Goal: Task Accomplishment & Management: Manage account settings

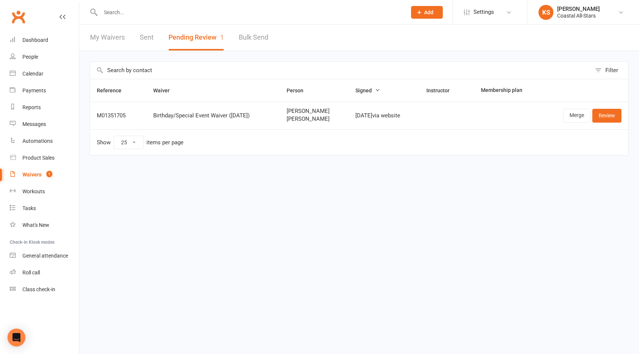
select select "25"
click at [36, 73] on div "Calendar" at bounding box center [32, 74] width 21 height 6
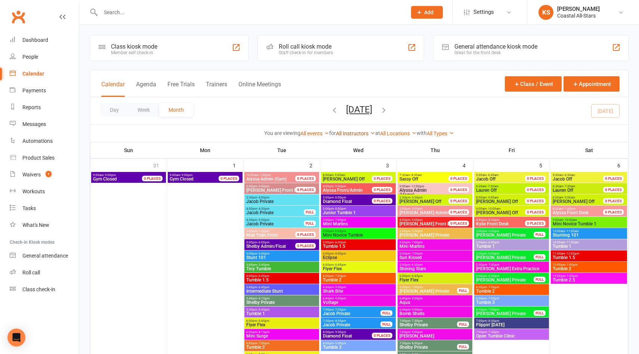
click at [350, 133] on link "All Instructors" at bounding box center [355, 133] width 39 height 6
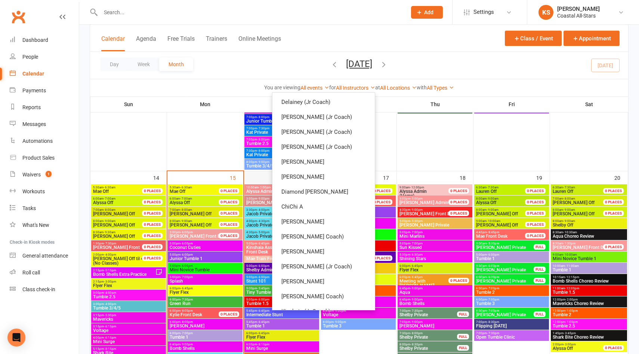
click at [252, 175] on div "16" at bounding box center [282, 306] width 76 height 271
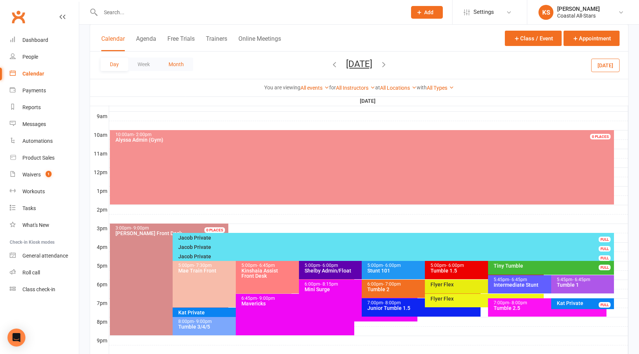
click at [185, 64] on button "Month" at bounding box center [176, 64] width 34 height 13
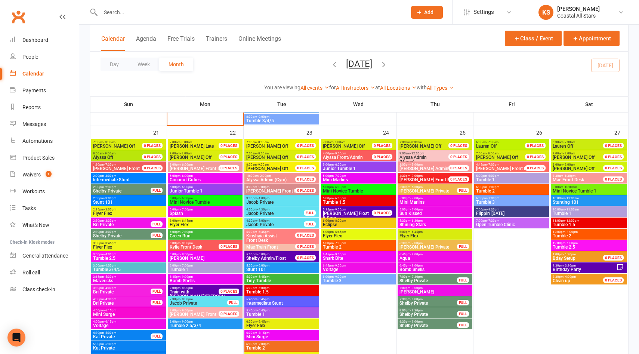
scroll to position [849, 0]
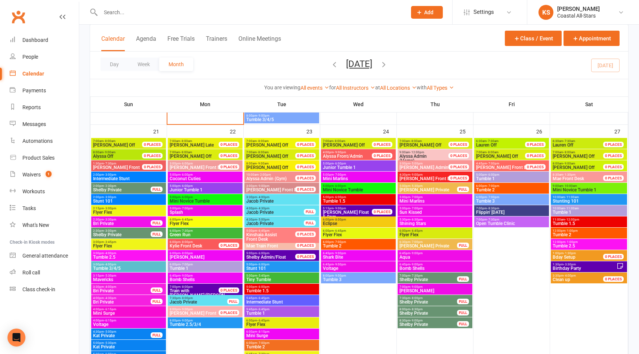
click at [286, 199] on span "Jacob Private" at bounding box center [282, 201] width 72 height 4
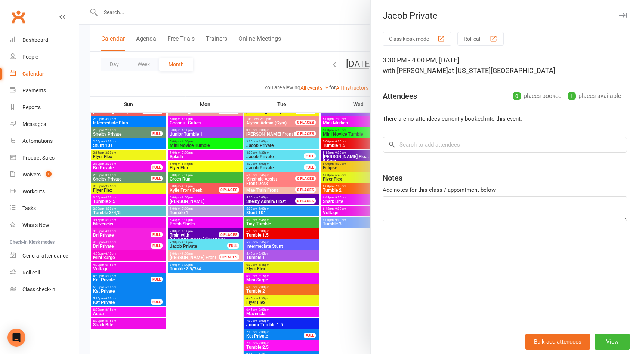
scroll to position [937, 0]
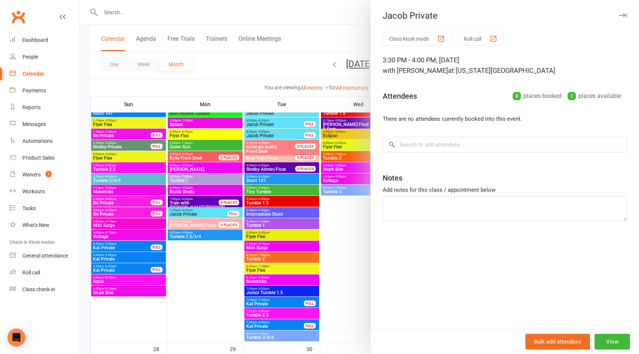
click at [303, 307] on div at bounding box center [359, 177] width 560 height 354
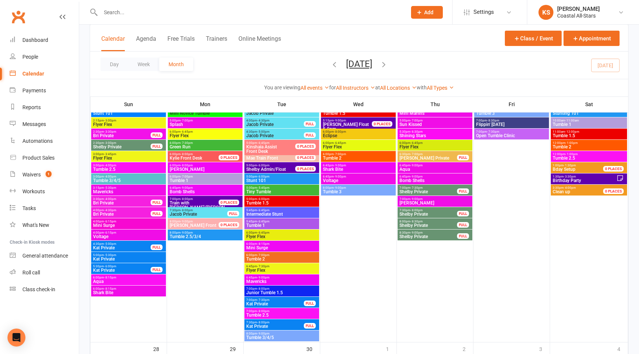
click at [294, 313] on span "Tumble 2.5" at bounding box center [282, 315] width 72 height 4
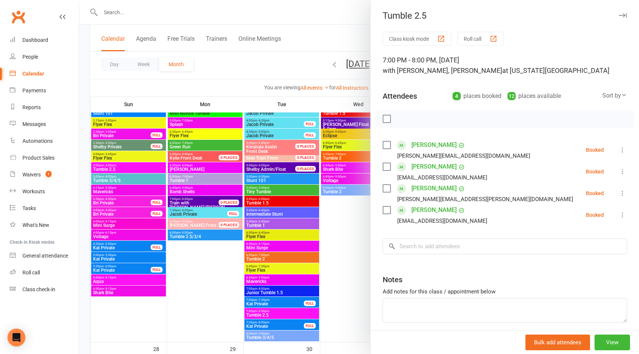
click at [345, 309] on div at bounding box center [359, 177] width 560 height 354
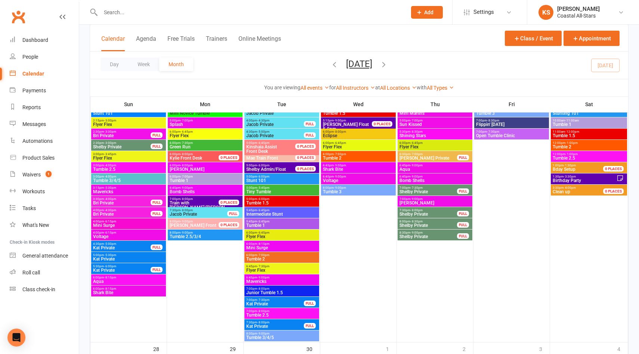
click at [305, 291] on span "Junior Tumble 1.5" at bounding box center [282, 292] width 72 height 4
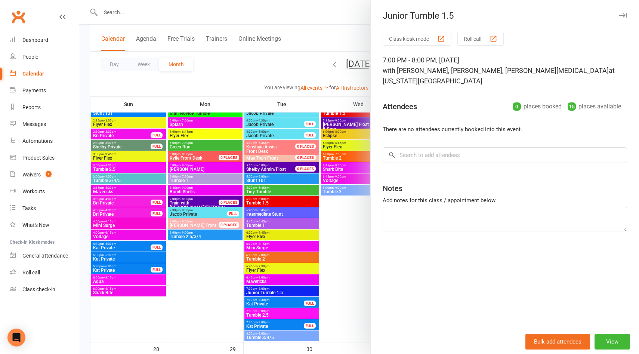
click at [327, 291] on div at bounding box center [359, 177] width 560 height 354
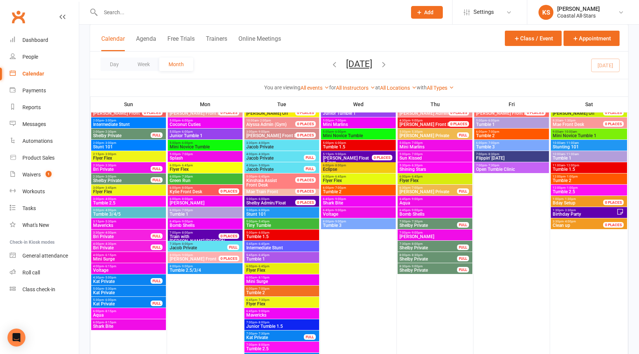
scroll to position [901, 0]
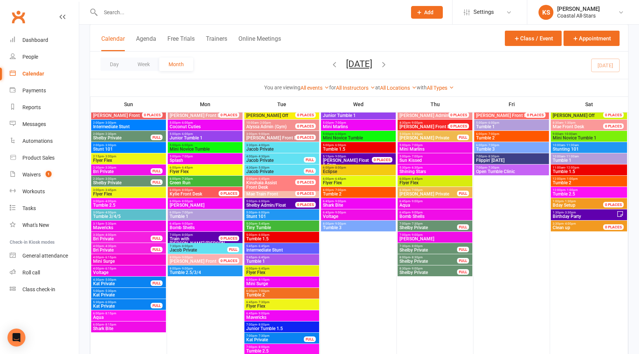
click at [292, 148] on span "Jacob Private" at bounding box center [282, 149] width 72 height 4
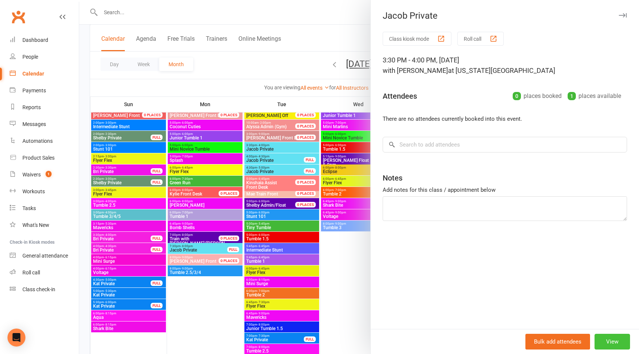
click at [619, 347] on button "View" at bounding box center [611, 342] width 35 height 16
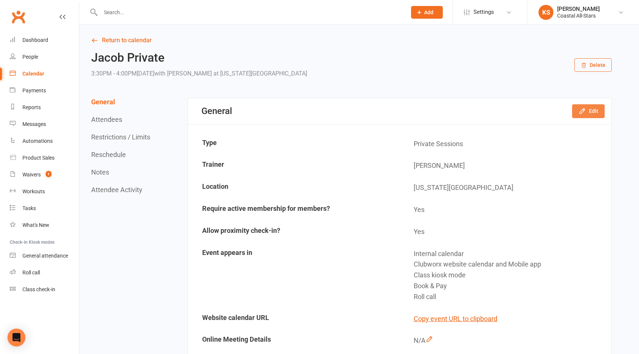
click at [590, 111] on button "Edit" at bounding box center [588, 110] width 32 height 13
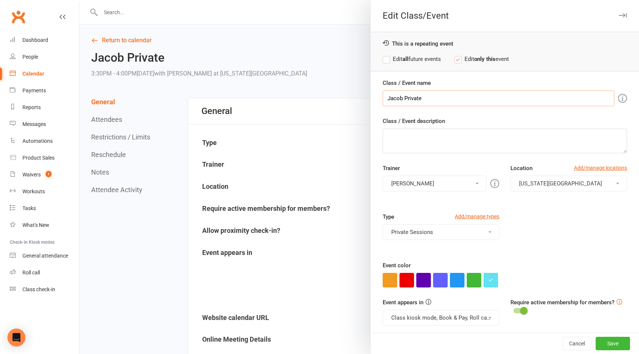
click at [395, 97] on input "Jacob Private" at bounding box center [499, 98] width 232 height 16
type input "Kat Private"
click at [401, 181] on button "[PERSON_NAME]" at bounding box center [435, 184] width 104 height 16
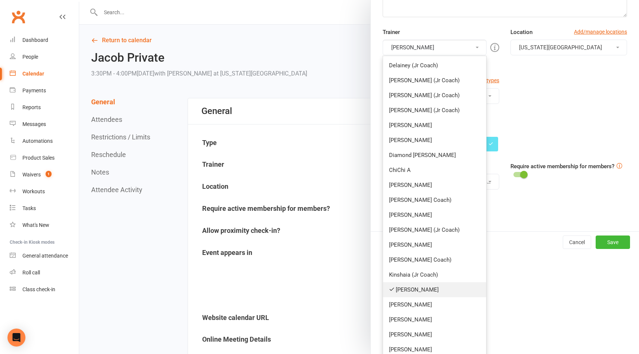
click at [402, 285] on link "[PERSON_NAME]" at bounding box center [434, 289] width 103 height 15
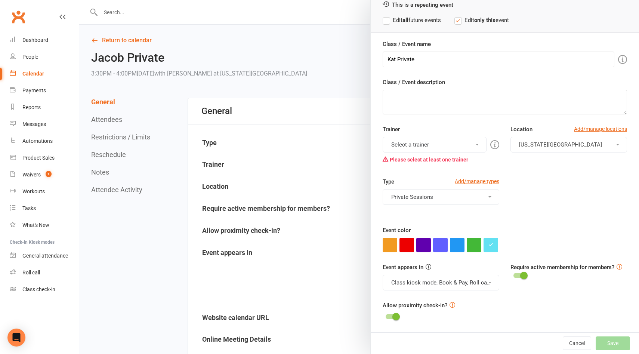
scroll to position [39, 0]
click at [405, 144] on button "Select a trainer" at bounding box center [435, 145] width 104 height 16
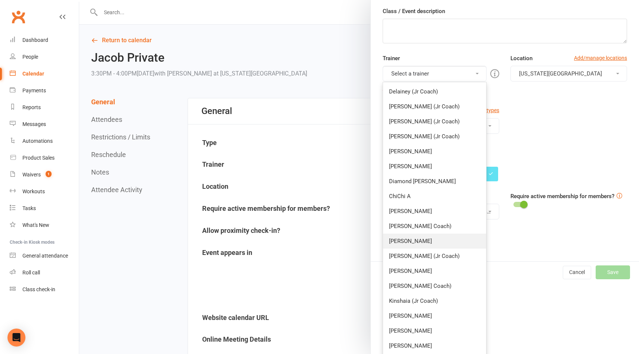
click at [406, 236] on link "[PERSON_NAME]" at bounding box center [434, 240] width 103 height 15
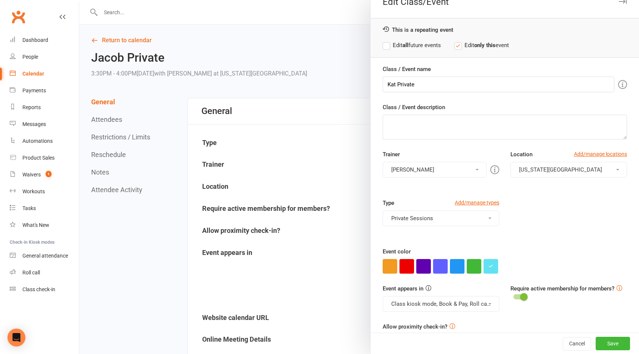
scroll to position [0, 0]
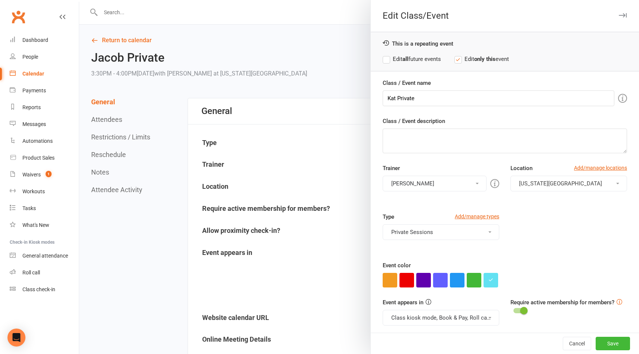
click at [387, 61] on label "Edit all future events" at bounding box center [412, 59] width 58 height 9
click at [620, 346] on button "Save" at bounding box center [612, 343] width 34 height 13
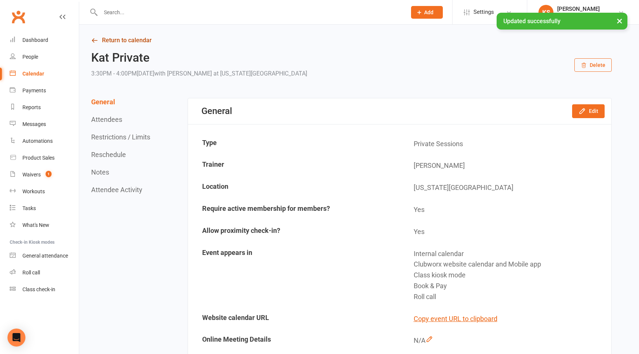
click at [143, 36] on link "Return to calendar" at bounding box center [351, 40] width 520 height 10
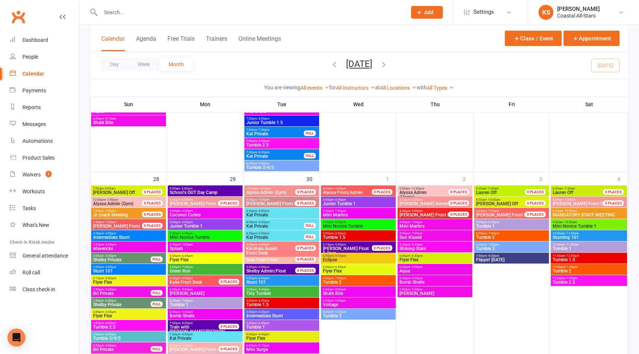
scroll to position [1147, 0]
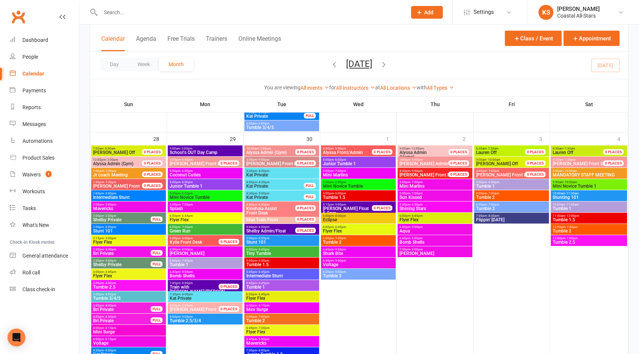
click at [198, 298] on span "Kat Private" at bounding box center [205, 298] width 72 height 4
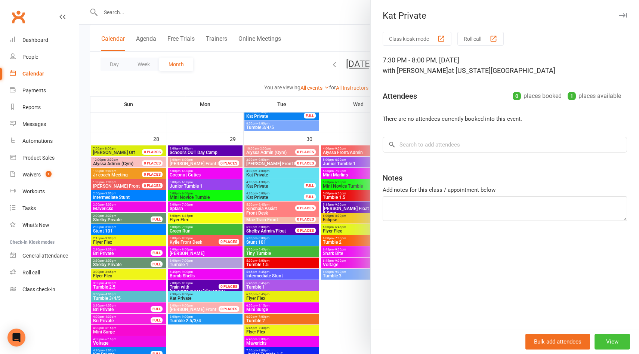
click at [607, 339] on button "View" at bounding box center [611, 342] width 35 height 16
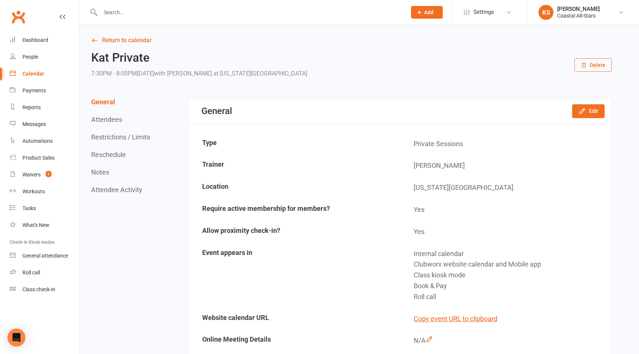
click at [597, 68] on button "Delete" at bounding box center [592, 64] width 37 height 13
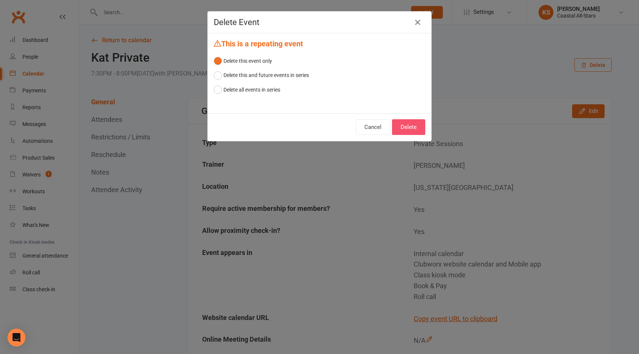
click at [419, 127] on button "Delete" at bounding box center [408, 127] width 33 height 16
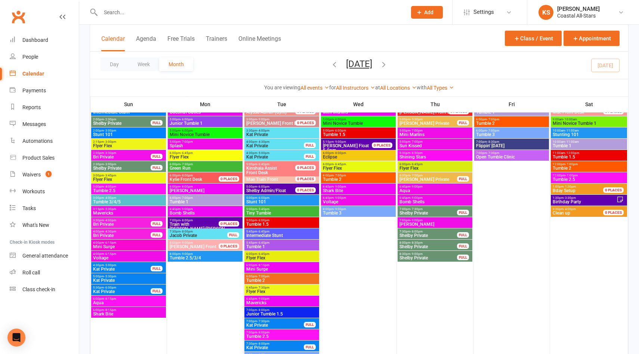
scroll to position [916, 0]
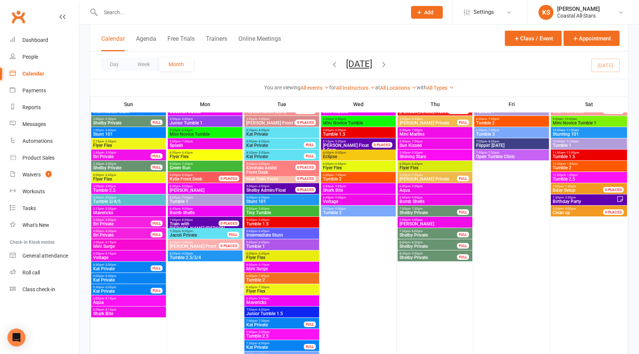
click at [215, 234] on span "Jacob Private" at bounding box center [198, 235] width 58 height 4
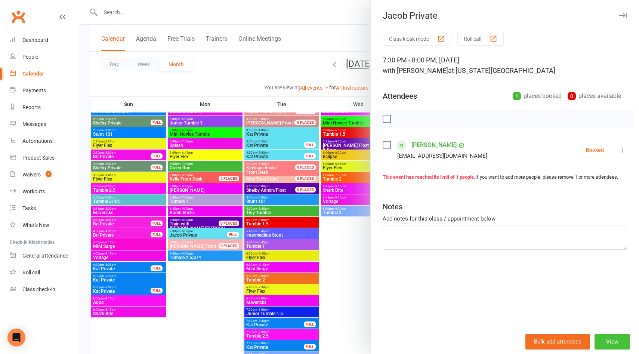
click at [610, 344] on button "View" at bounding box center [611, 342] width 35 height 16
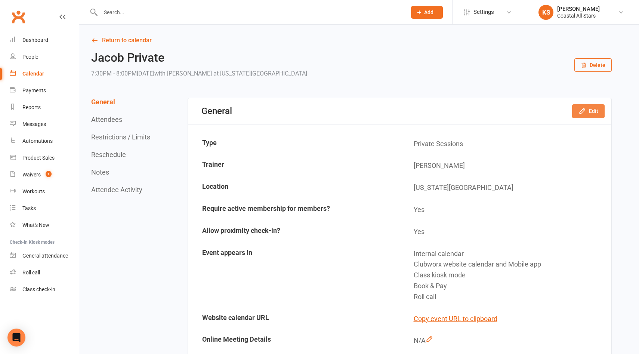
click at [593, 112] on button "Edit" at bounding box center [588, 110] width 32 height 13
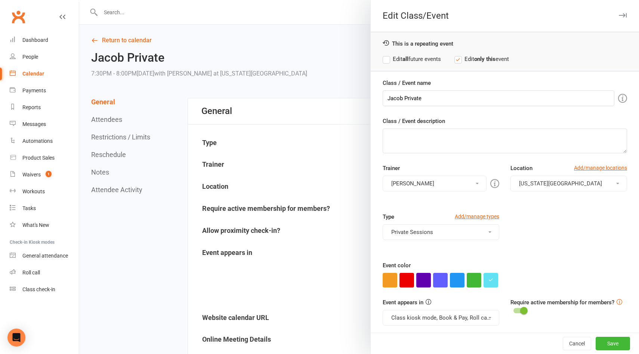
click at [313, 165] on div at bounding box center [359, 177] width 560 height 354
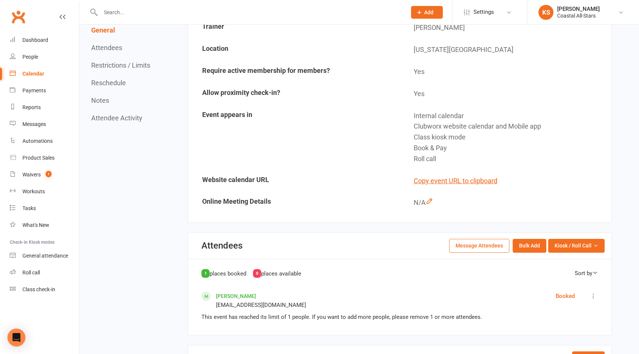
scroll to position [217, 0]
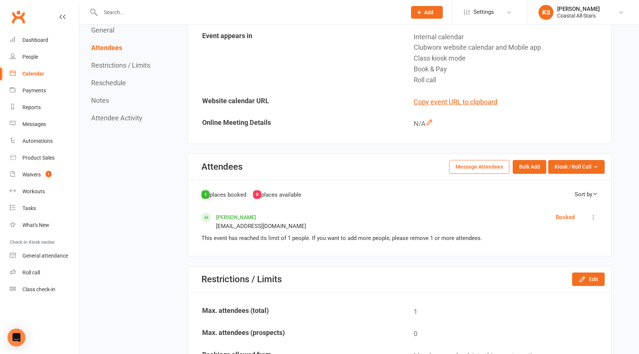
click at [475, 169] on button "Message Attendees" at bounding box center [479, 166] width 60 height 13
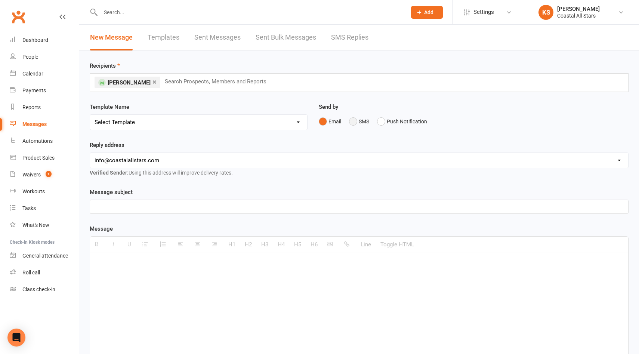
click at [353, 121] on button "SMS" at bounding box center [359, 121] width 20 height 14
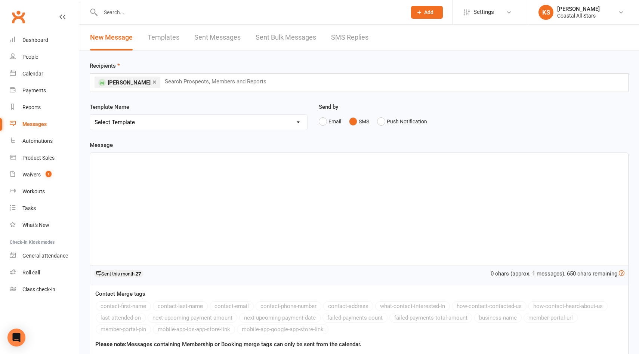
click at [213, 171] on div at bounding box center [359, 209] width 538 height 112
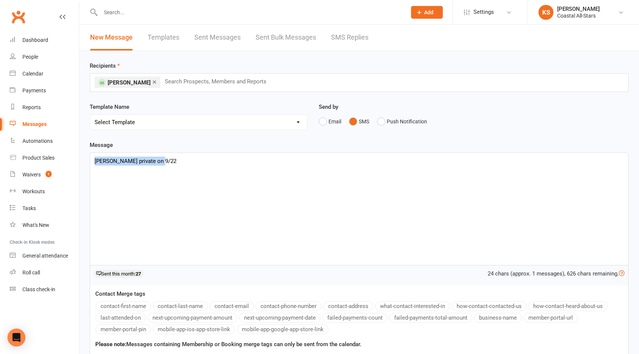
drag, startPoint x: 156, startPoint y: 162, endPoint x: 97, endPoint y: 155, distance: 59.0
click at [93, 159] on div "[PERSON_NAME] private on 9/22" at bounding box center [359, 209] width 538 height 112
